Goal: Transaction & Acquisition: Purchase product/service

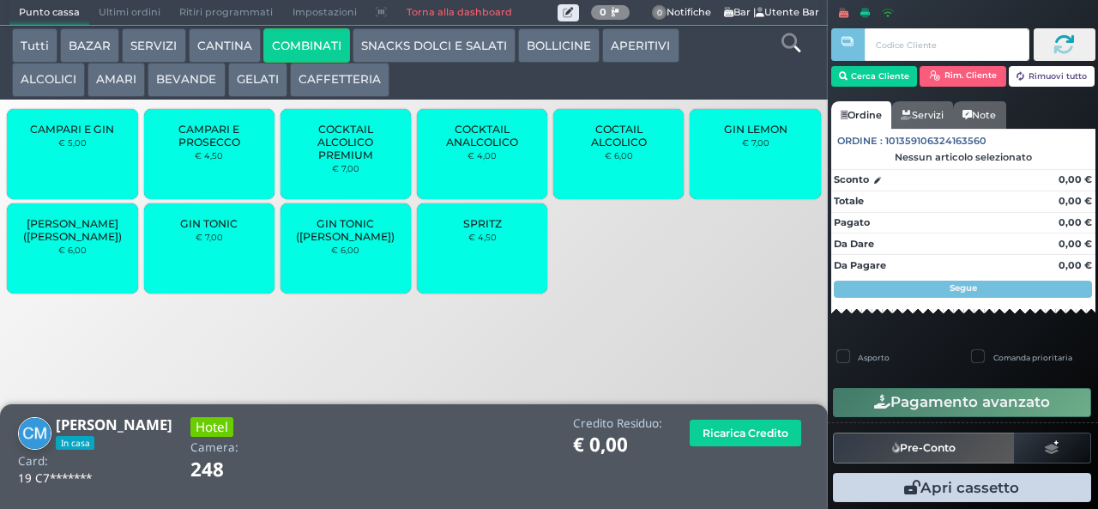
click at [202, 242] on small "€ 7,00" at bounding box center [209, 237] width 27 height 10
click at [207, 242] on small "€ 7,00" at bounding box center [209, 237] width 27 height 10
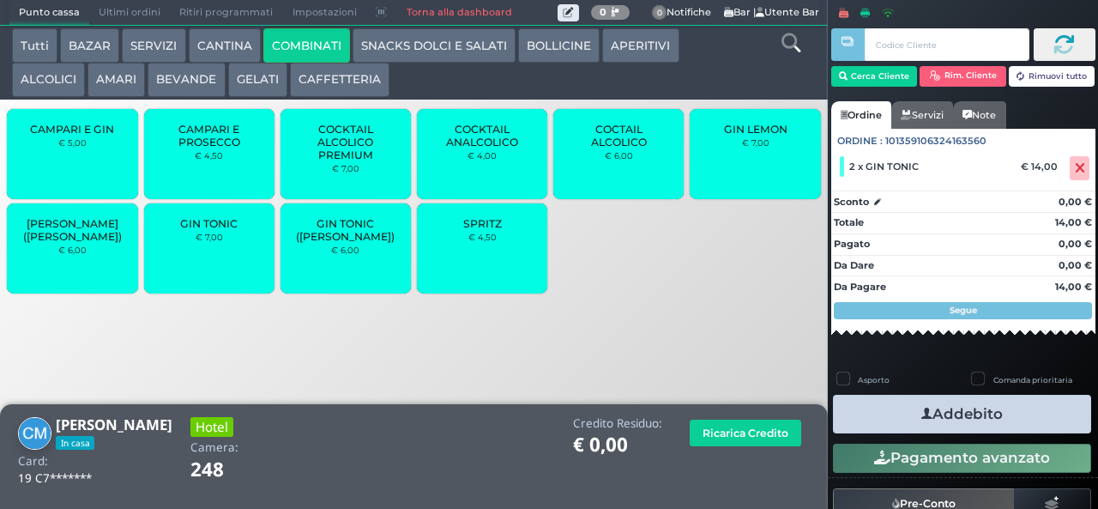
click at [939, 405] on button "Addebito" at bounding box center [962, 414] width 258 height 39
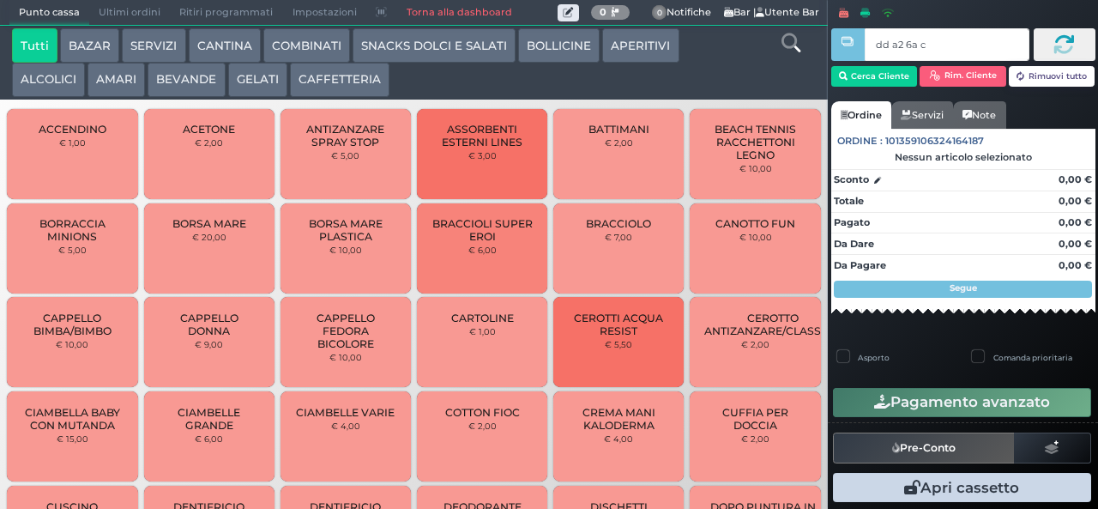
type input "dd a2 6a c3"
click at [120, 75] on button "AMARI" at bounding box center [115, 80] width 57 height 34
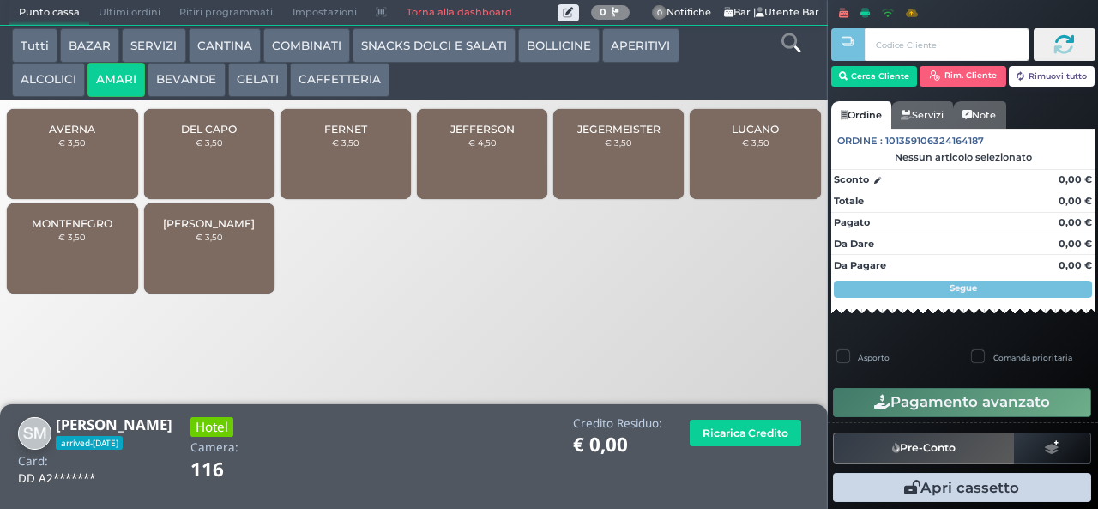
click at [71, 230] on span "MONTENEGRO" at bounding box center [72, 223] width 81 height 13
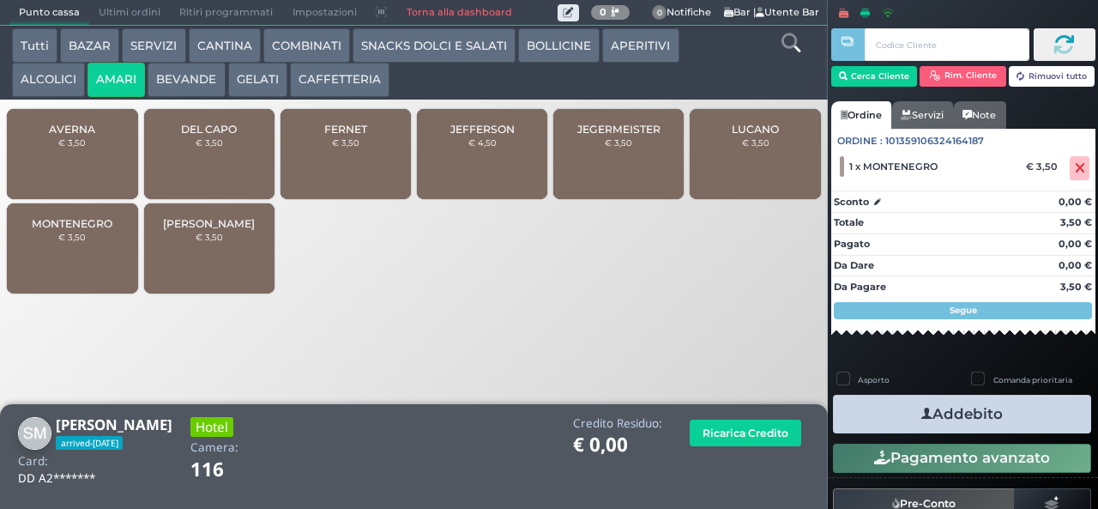
click at [950, 415] on button "Addebito" at bounding box center [962, 414] width 258 height 39
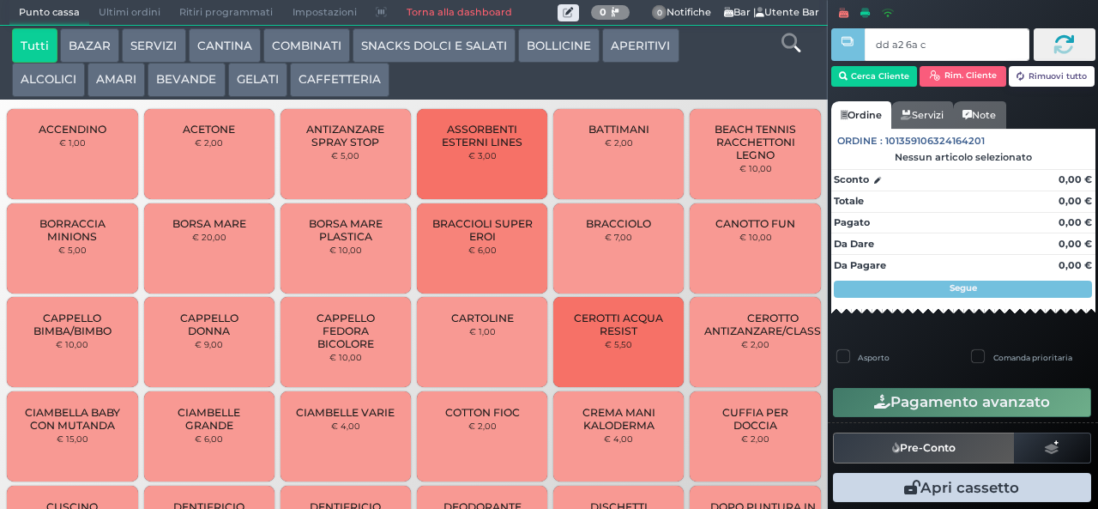
type input "dd a2 6a c3"
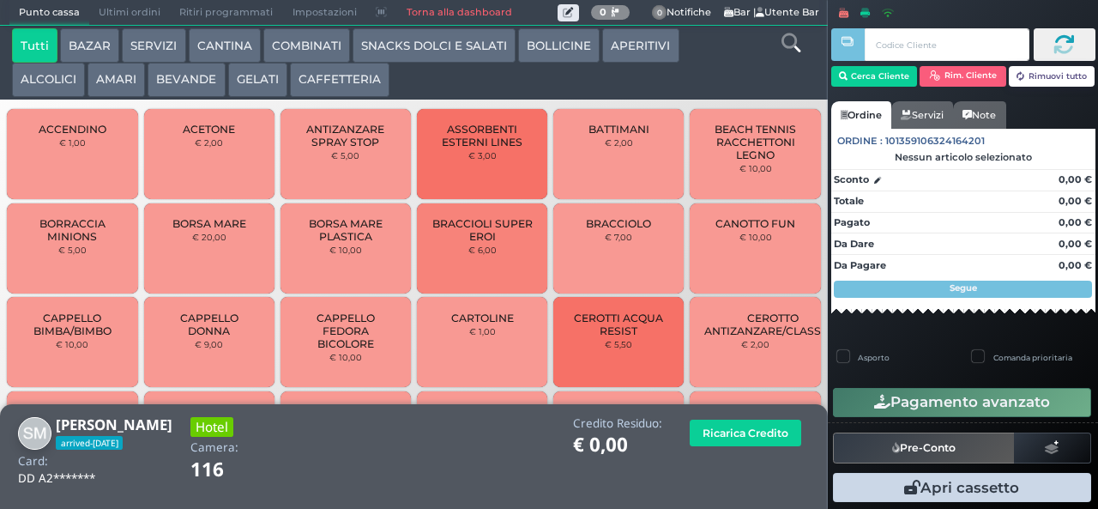
click at [350, 81] on button "CAFFETTERIA" at bounding box center [339, 80] width 99 height 34
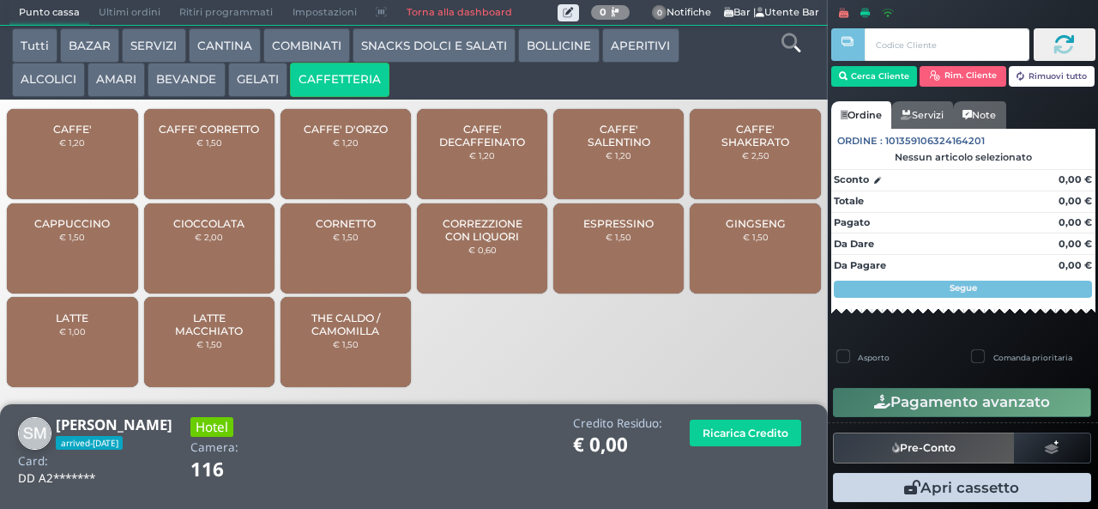
click at [196, 81] on button "BEVANDE" at bounding box center [186, 80] width 77 height 34
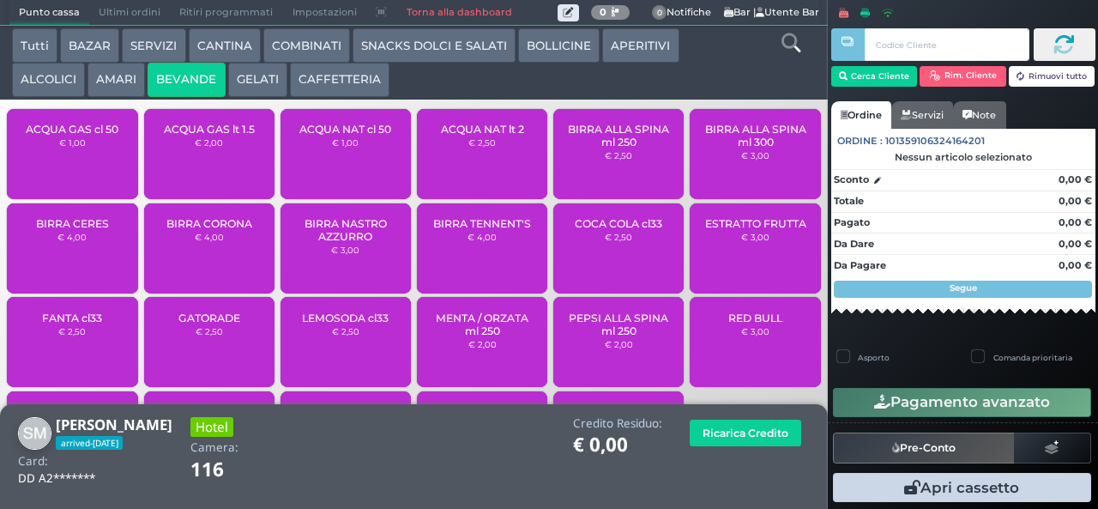
click at [200, 148] on small "€ 2,00" at bounding box center [209, 142] width 28 height 10
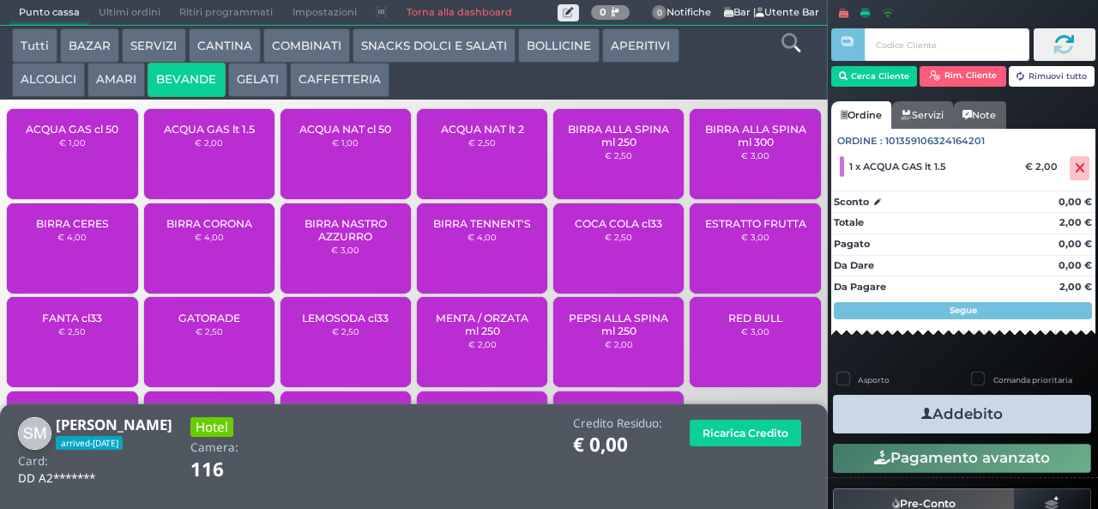
click at [475, 136] on span "ACQUA NAT lt 2" at bounding box center [482, 129] width 83 height 13
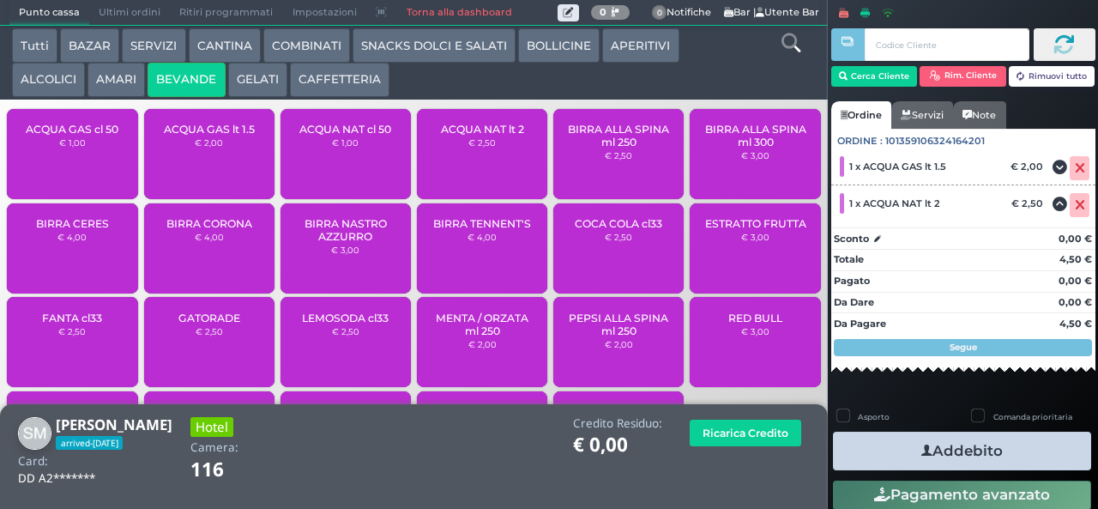
click at [980, 449] on button "Addebito" at bounding box center [962, 450] width 258 height 39
